Goal: Check status

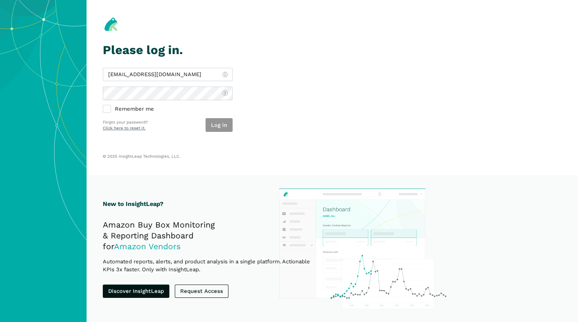
type input "[EMAIL_ADDRESS][DOMAIN_NAME]"
click at [219, 127] on button "Log in" at bounding box center [219, 125] width 27 height 14
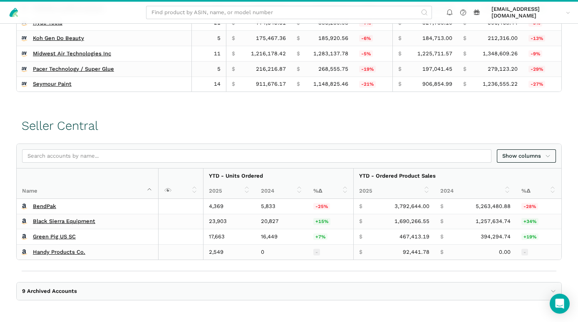
scroll to position [372, 0]
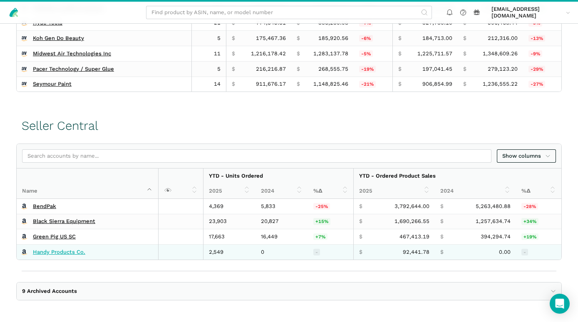
click at [71, 254] on link "Handy Products Co." at bounding box center [59, 252] width 52 height 7
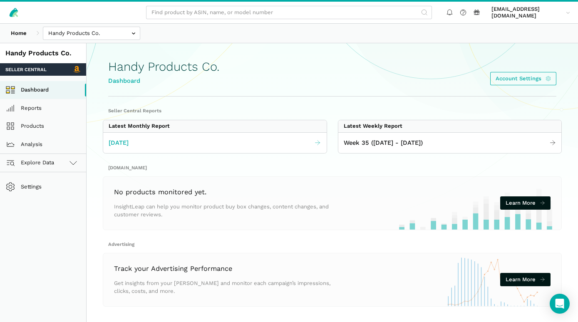
click at [127, 142] on span "[DATE]" at bounding box center [119, 143] width 20 height 10
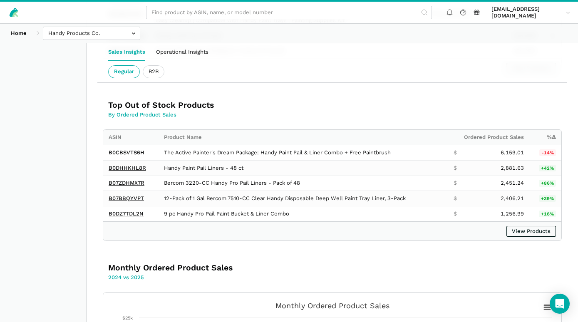
scroll to position [961, 0]
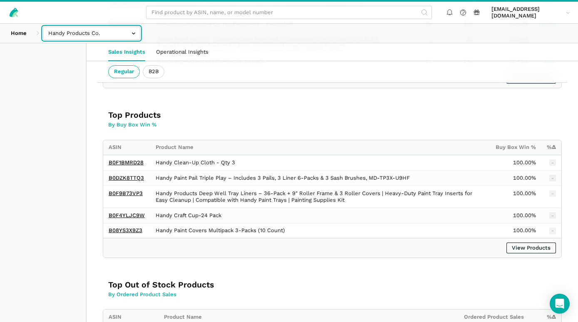
click at [129, 32] on input "text" at bounding box center [91, 34] width 97 height 14
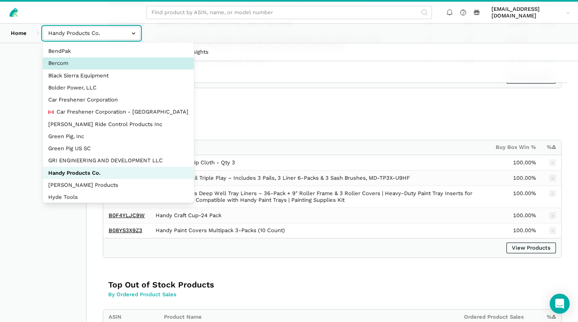
select select "vDDJmSsxnt42AaM9StNdPJ21"
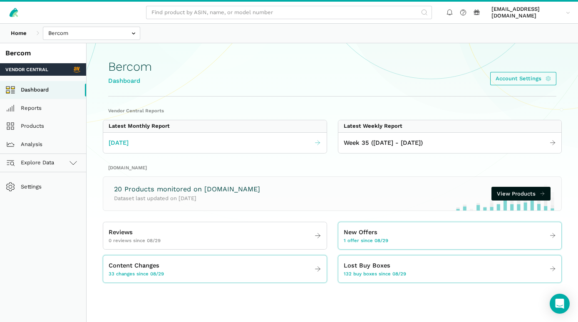
click at [129, 144] on span "[DATE]" at bounding box center [119, 143] width 20 height 10
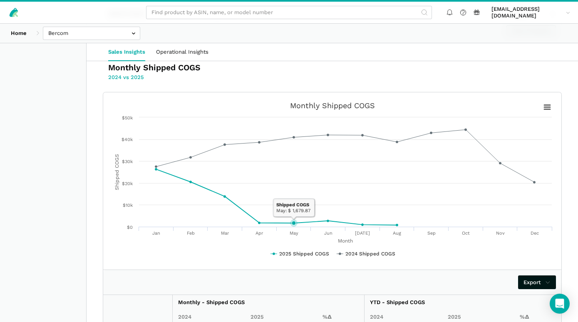
scroll to position [1079, 0]
